Goal: Task Accomplishment & Management: Use online tool/utility

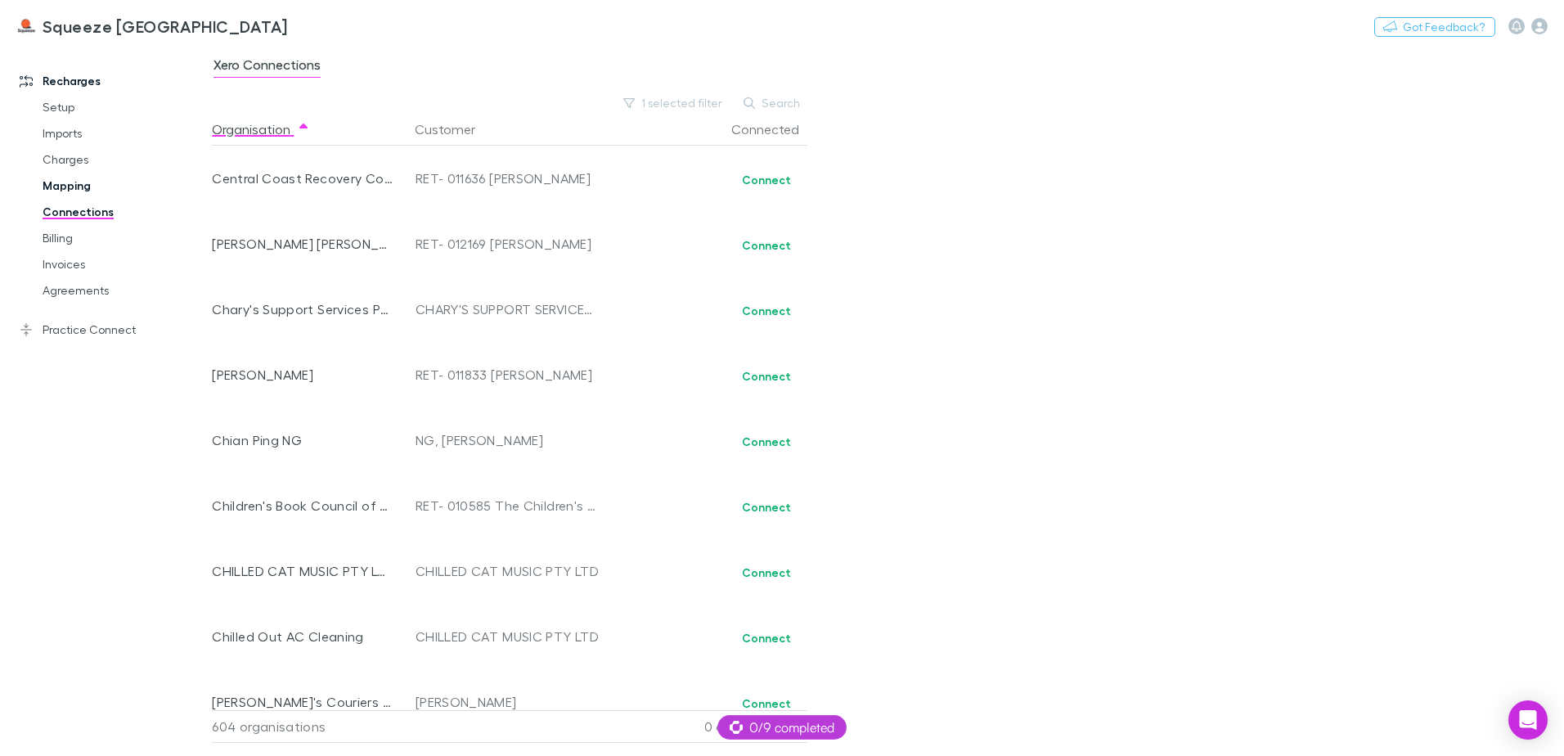
click at [74, 177] on link "Mapping" at bounding box center [123, 186] width 195 height 26
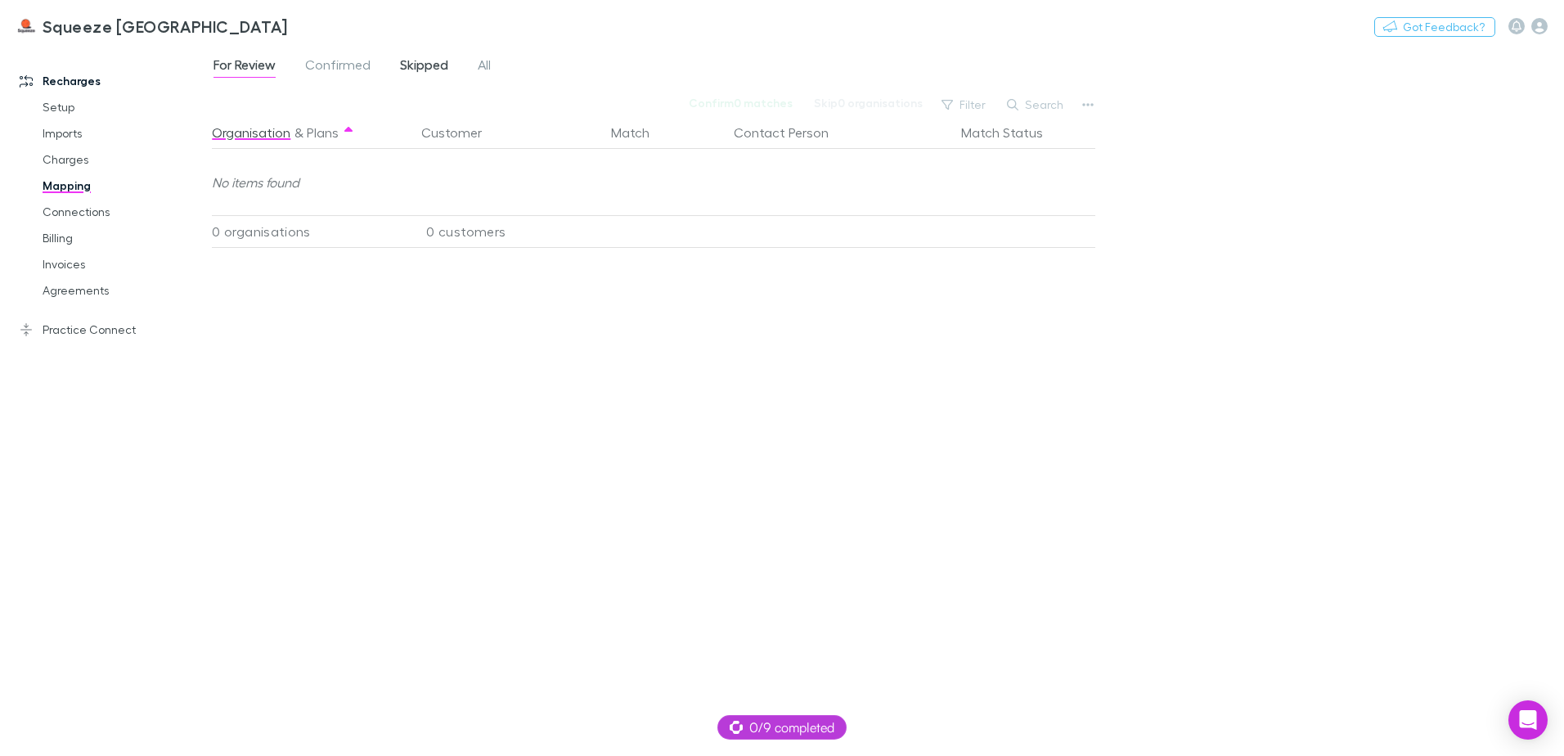
click at [408, 68] on span "Skipped" at bounding box center [424, 66] width 48 height 21
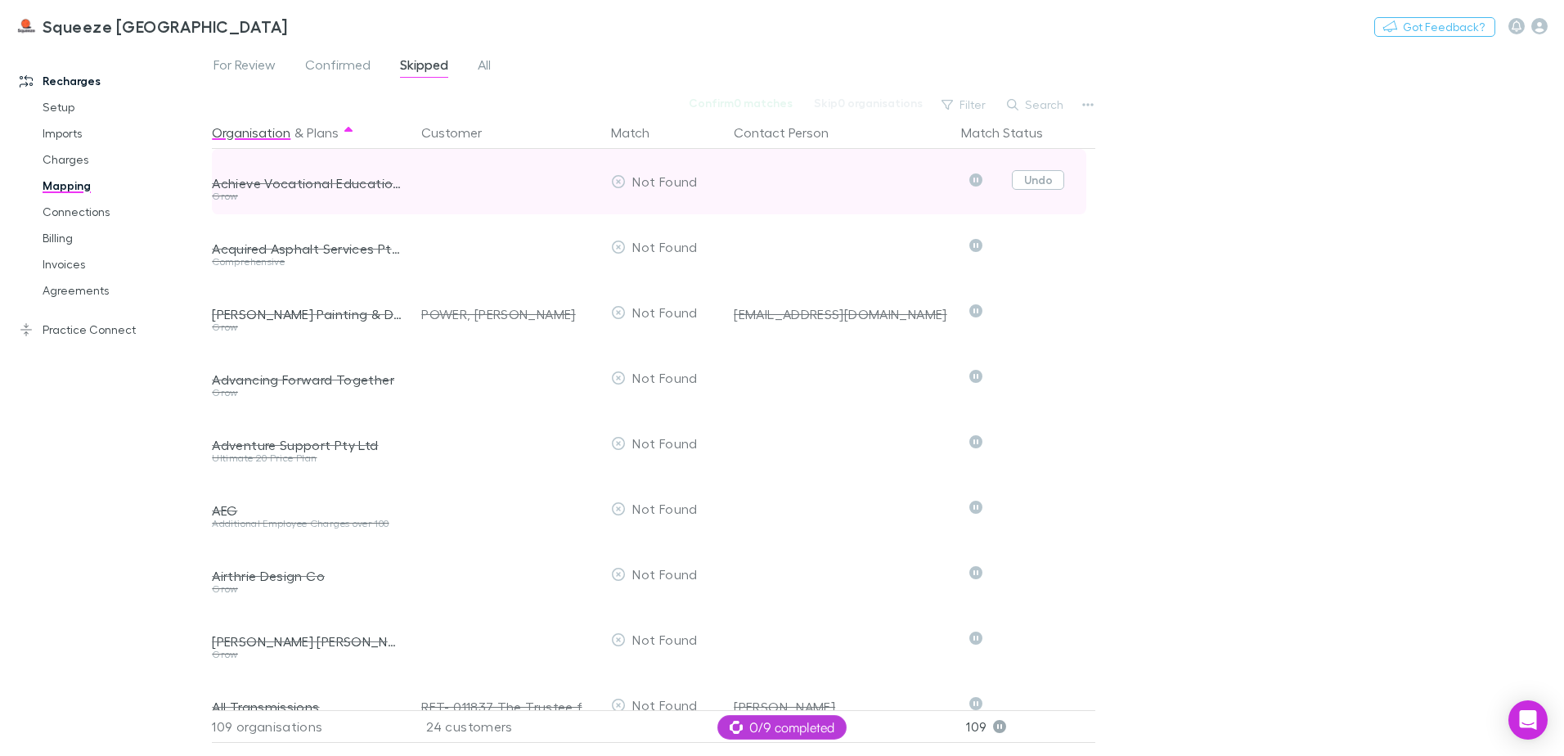
click at [1027, 182] on button "Undo" at bounding box center [1038, 180] width 52 height 20
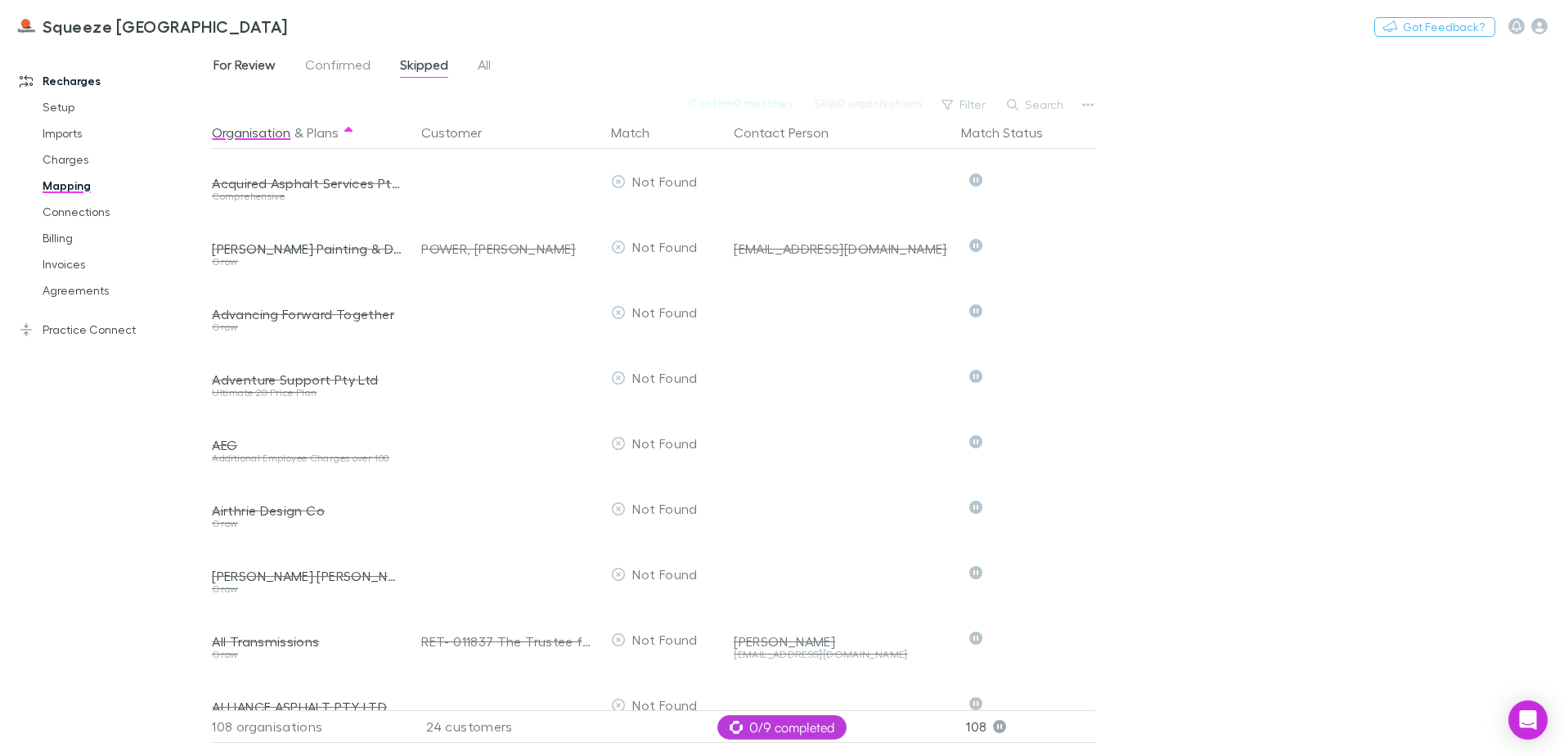
click at [267, 67] on span "For Review" at bounding box center [244, 66] width 62 height 21
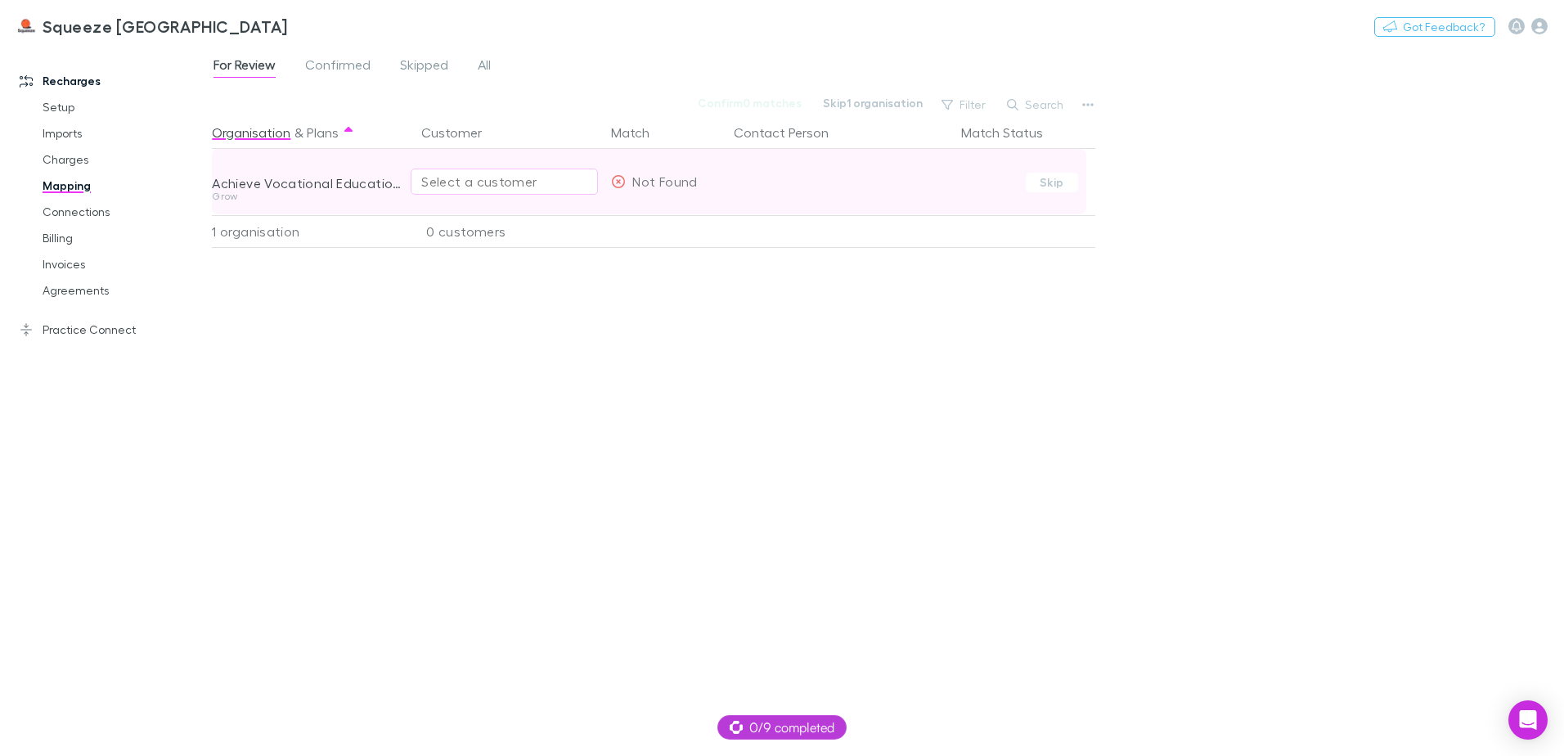
click at [559, 182] on div "Select a customer" at bounding box center [504, 182] width 166 height 20
type input "******"
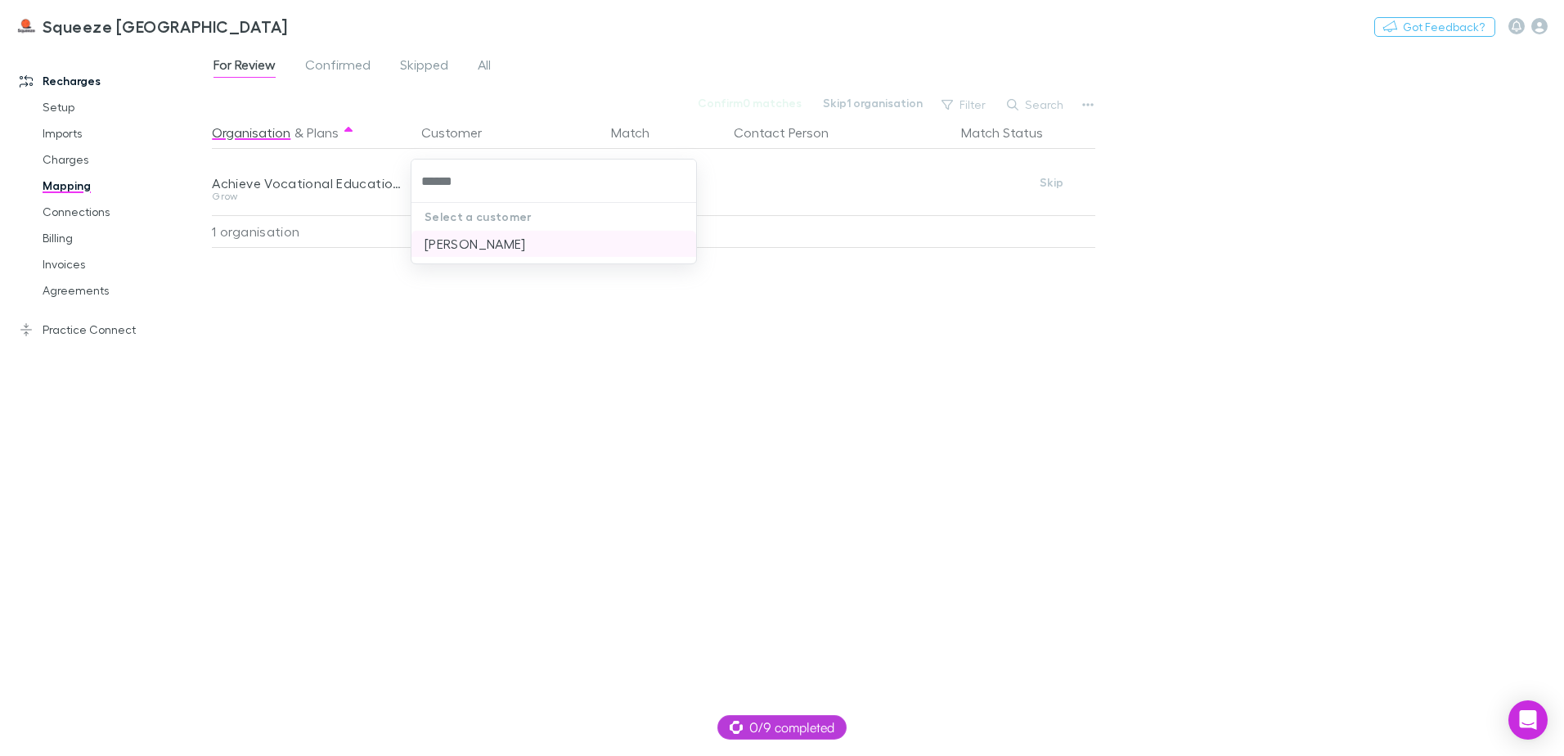
click at [483, 238] on li "[PERSON_NAME]" at bounding box center [553, 244] width 285 height 26
click at [758, 503] on div "Organisation & Plans Customer Match Contact Person Match Status Achieve Vocatio…" at bounding box center [656, 429] width 888 height 627
